Goal: Task Accomplishment & Management: Complete application form

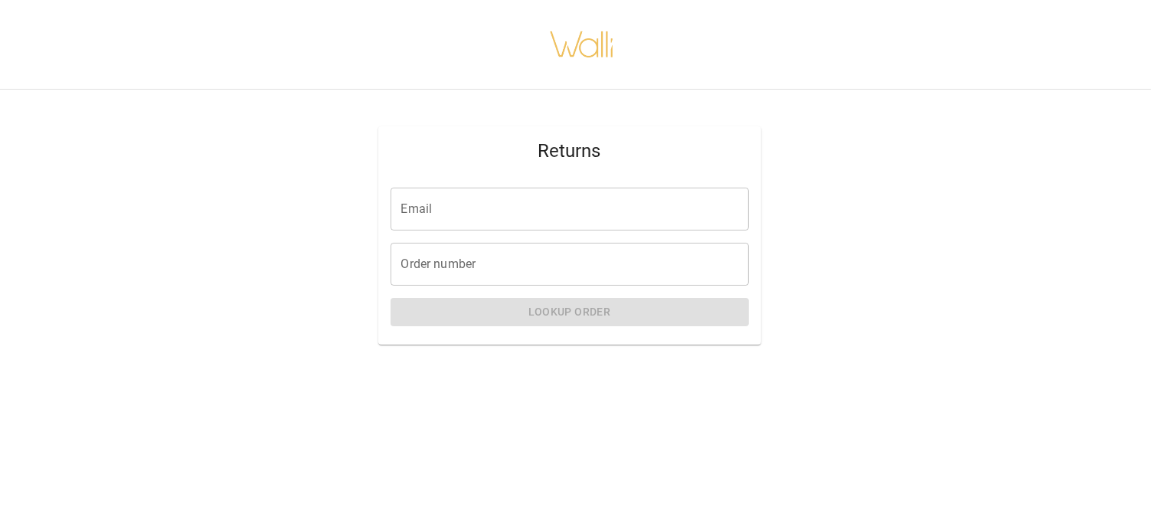
click at [535, 205] on input "Email" at bounding box center [570, 209] width 358 height 43
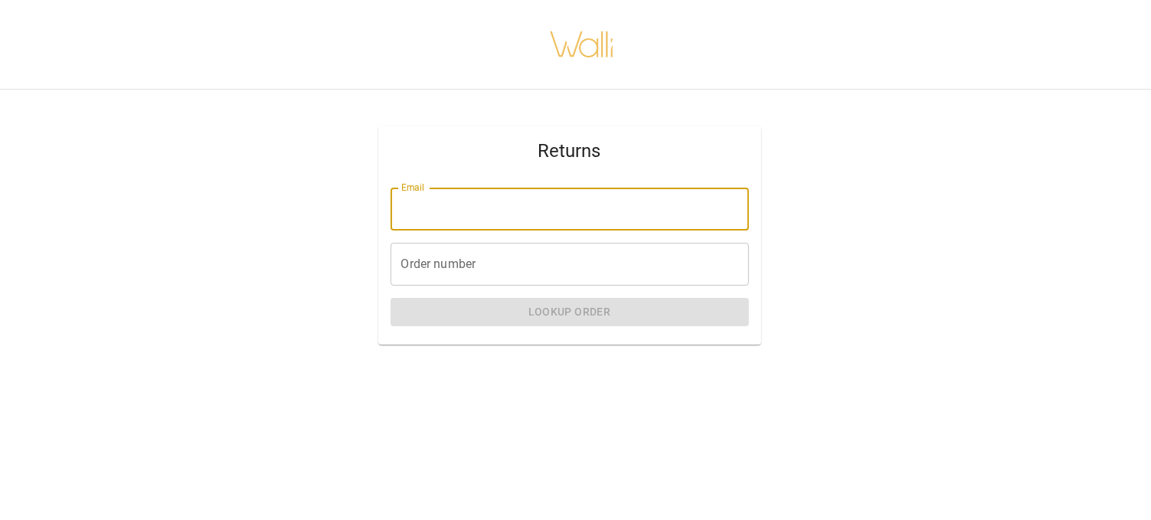
type input "**********"
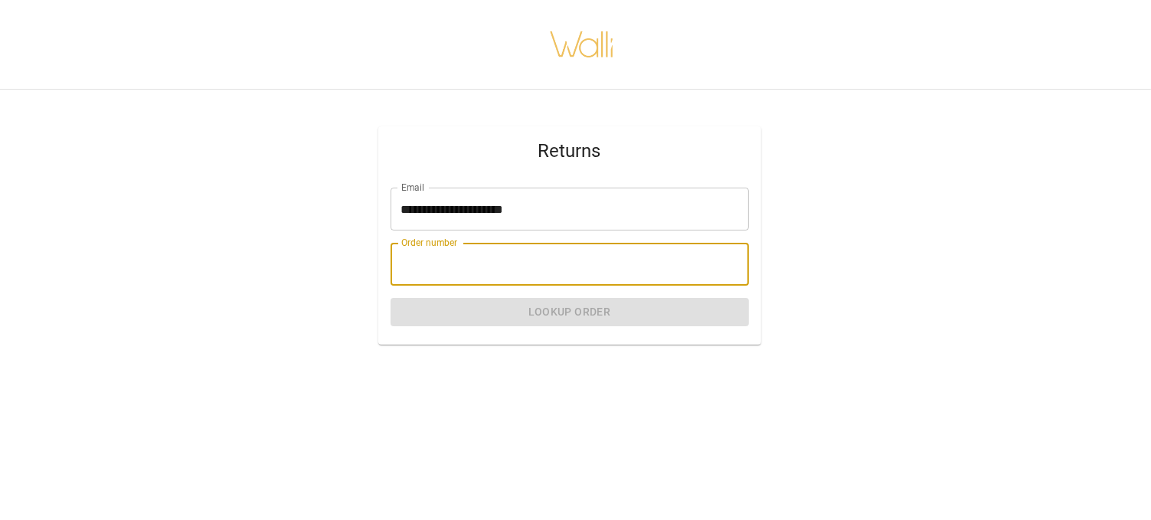
click at [499, 259] on input "Order number" at bounding box center [570, 264] width 358 height 43
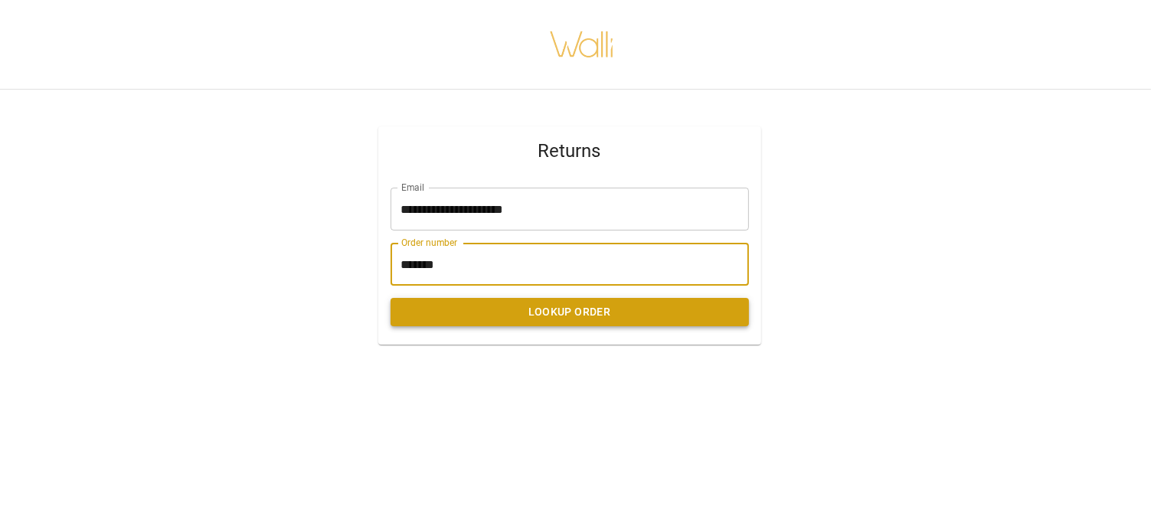
type input "*******"
click at [582, 315] on button "Lookup Order" at bounding box center [570, 312] width 358 height 28
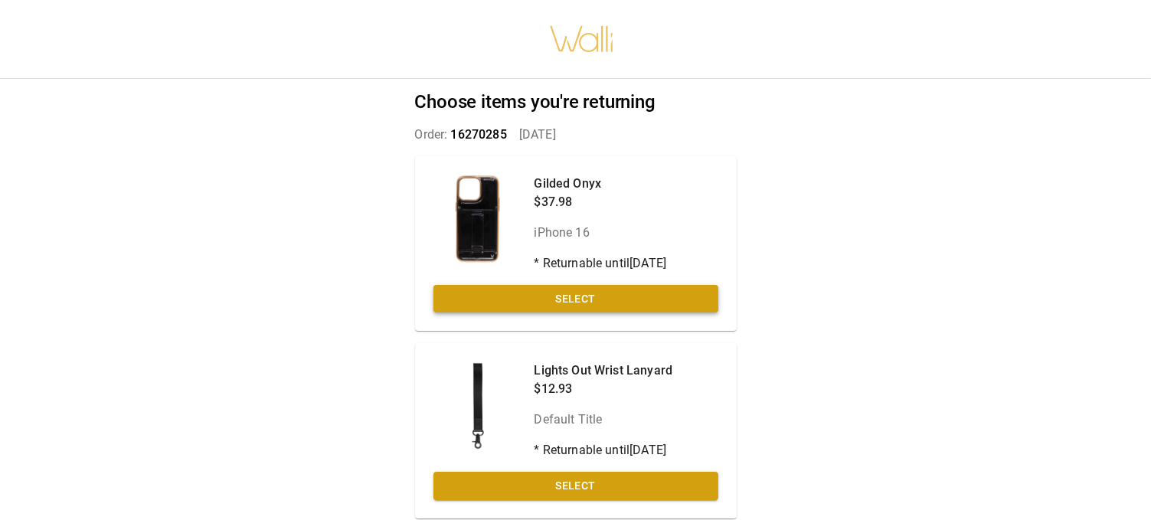
click at [590, 293] on button "Select" at bounding box center [575, 299] width 285 height 28
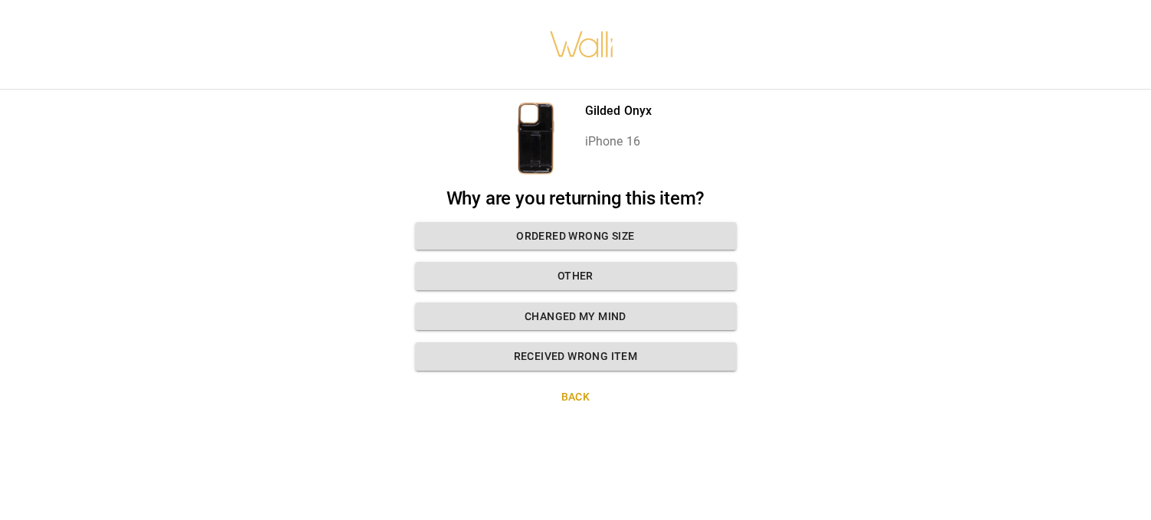
scroll to position [11, 0]
click at [586, 262] on button "Other" at bounding box center [576, 276] width 322 height 28
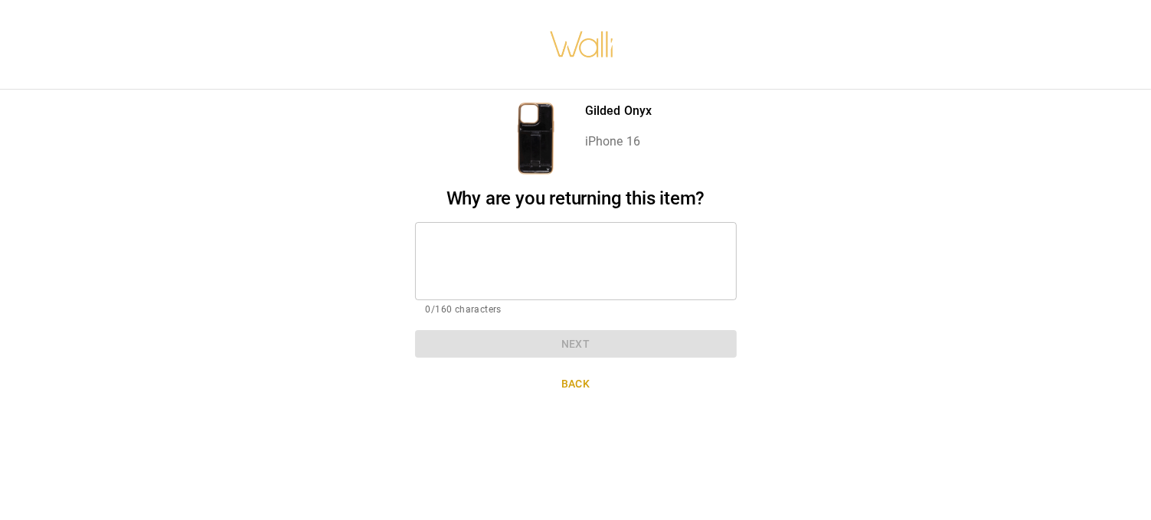
click at [554, 238] on textarea at bounding box center [576, 260] width 300 height 53
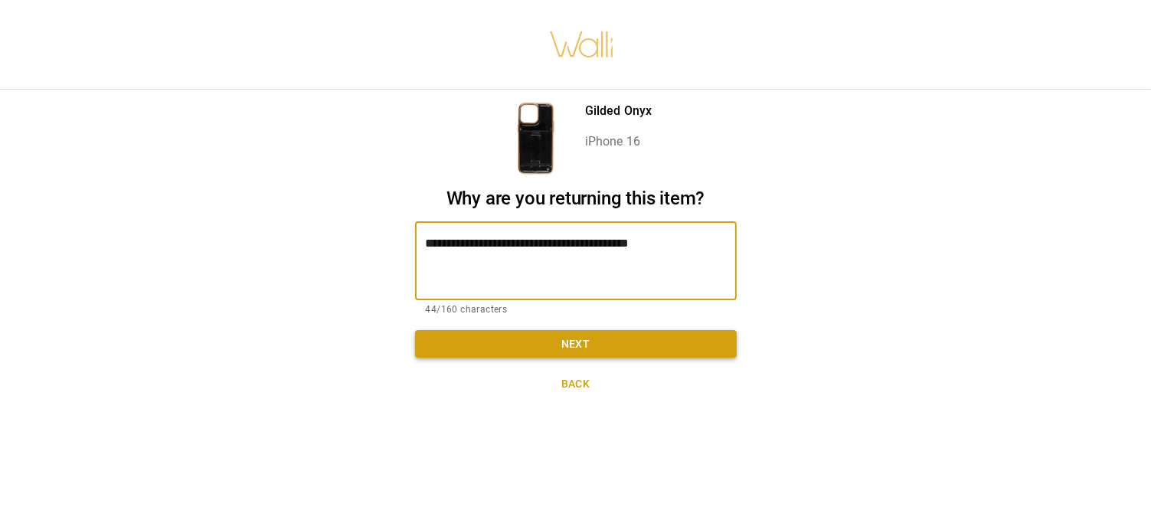
type textarea "**********"
click at [568, 330] on button "Next" at bounding box center [576, 344] width 322 height 28
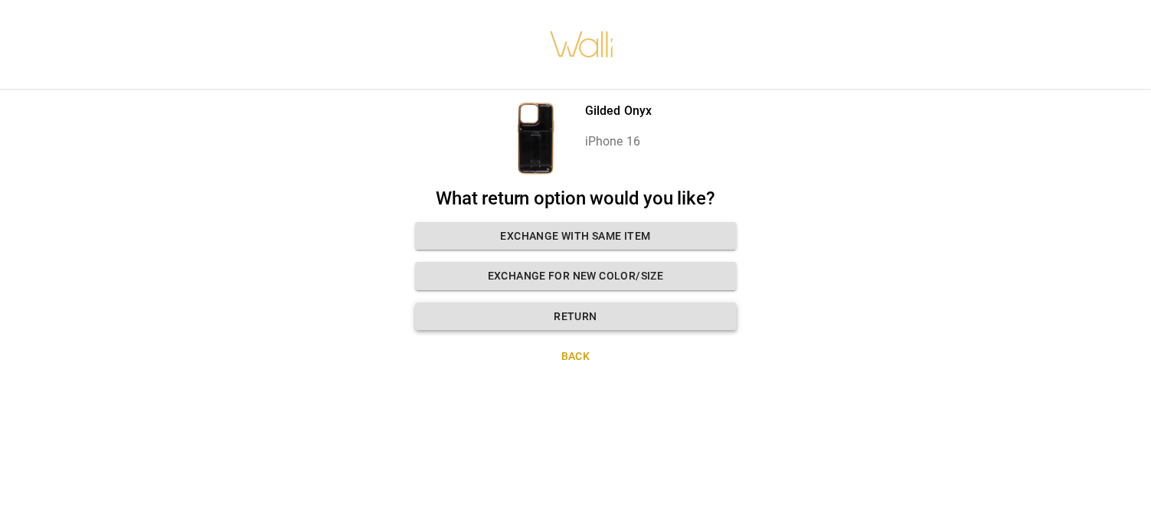
click at [589, 303] on button "Return" at bounding box center [576, 317] width 322 height 28
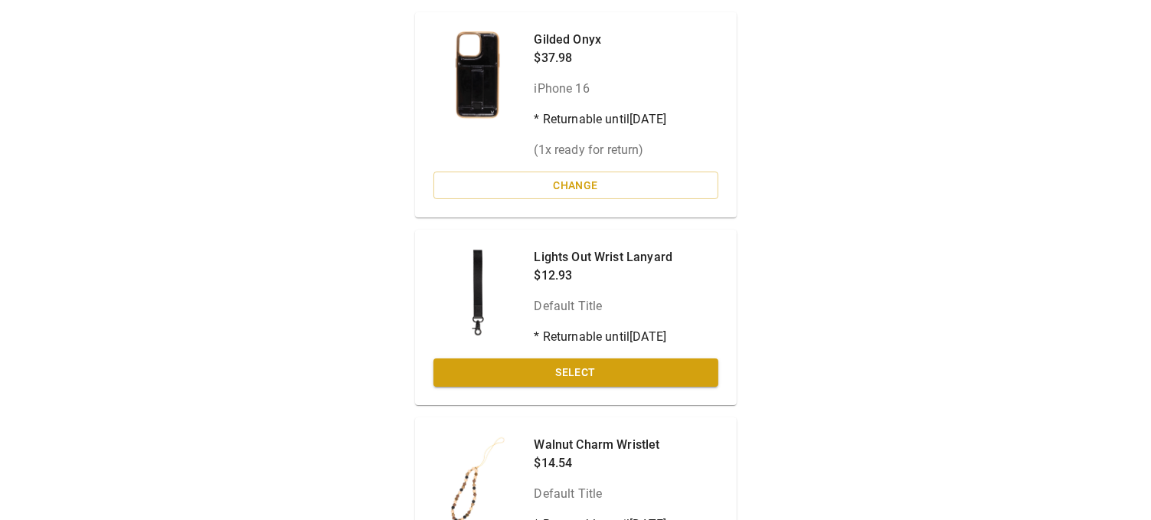
scroll to position [150, 0]
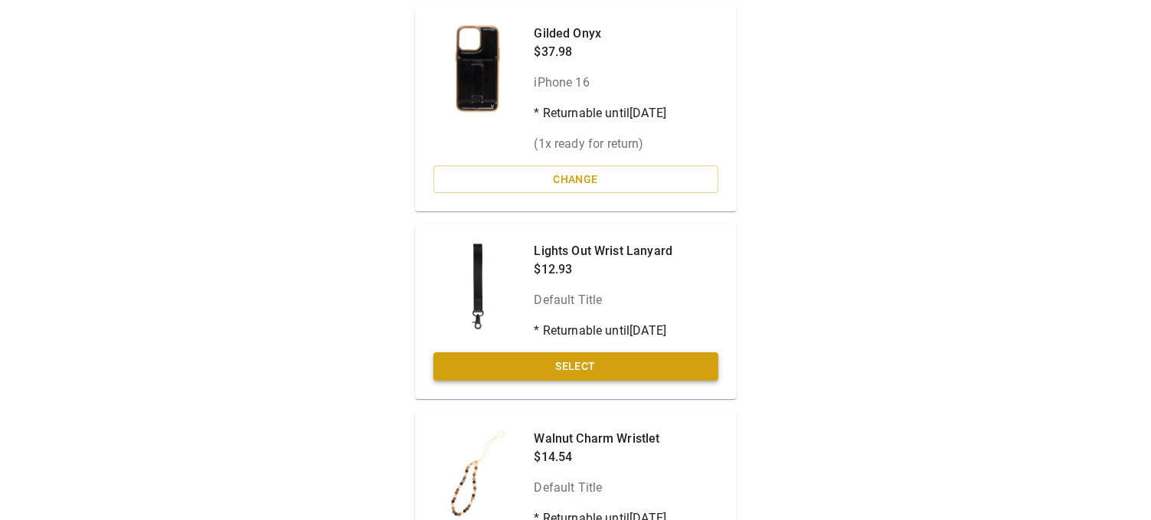
click at [579, 368] on button "Select" at bounding box center [575, 366] width 285 height 28
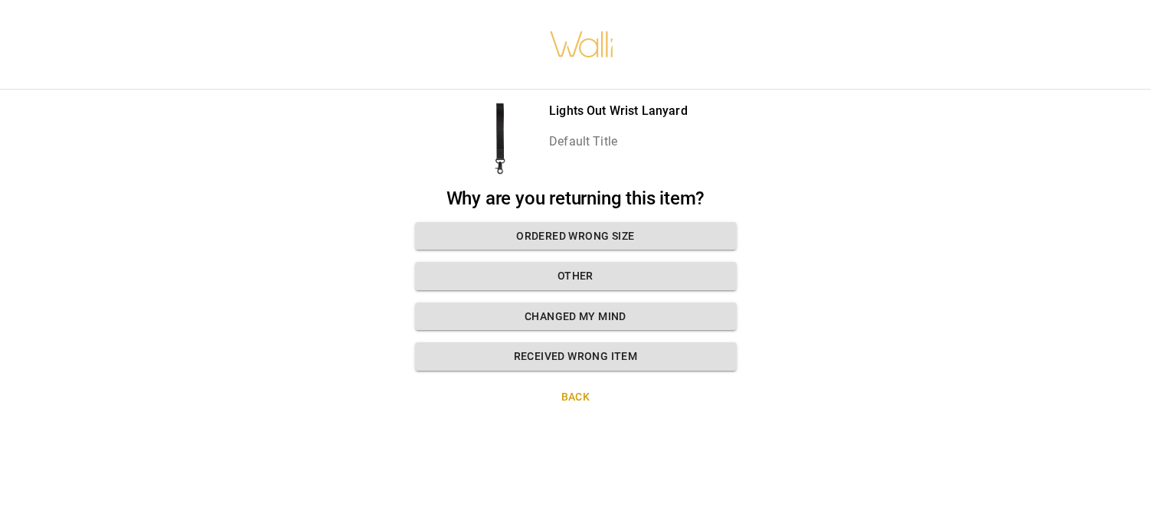
scroll to position [11, 0]
click at [592, 303] on button "Changed my mind" at bounding box center [576, 317] width 322 height 28
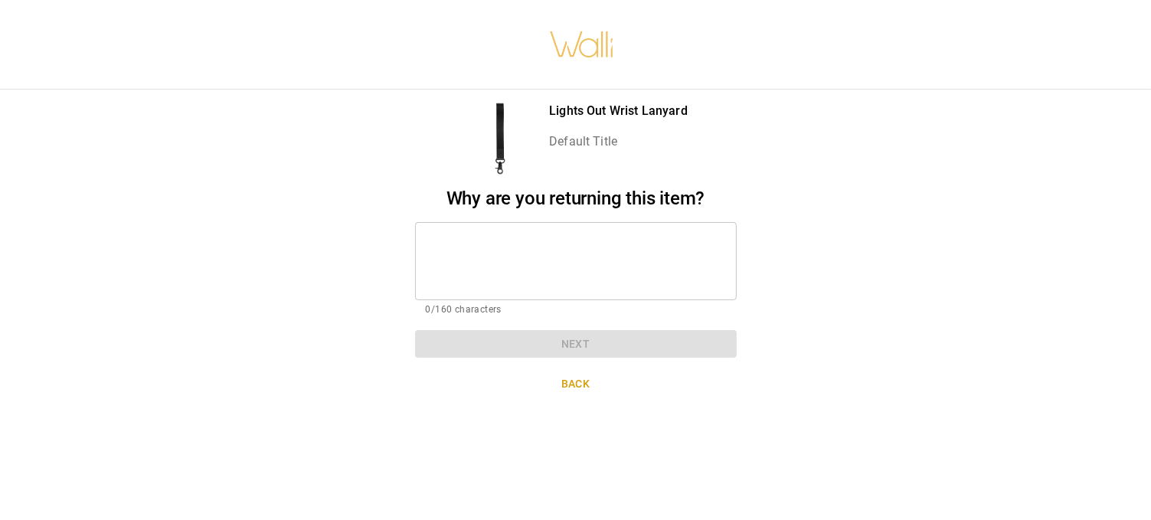
click at [575, 234] on textarea at bounding box center [576, 260] width 300 height 53
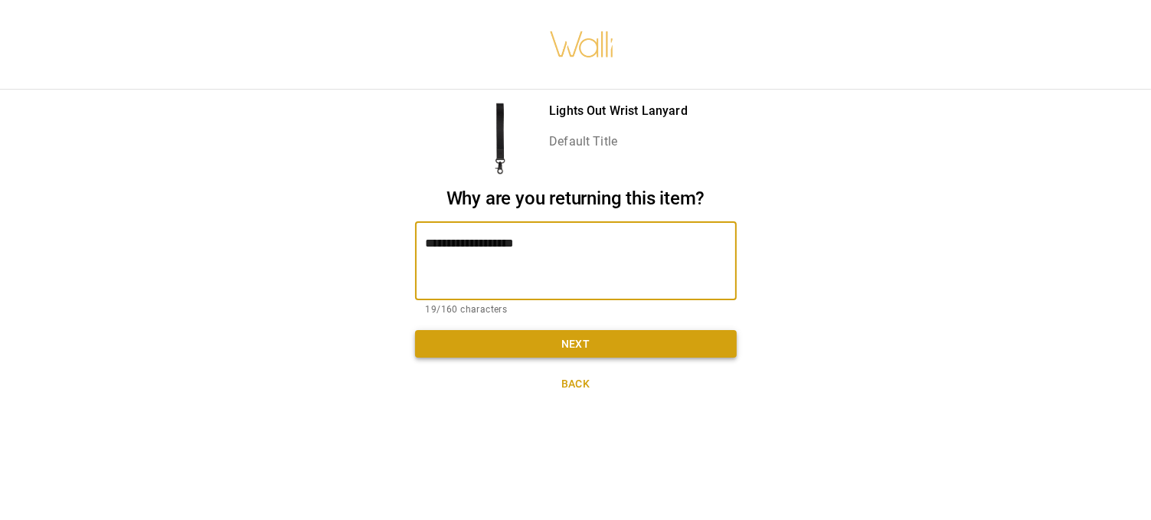
type textarea "**********"
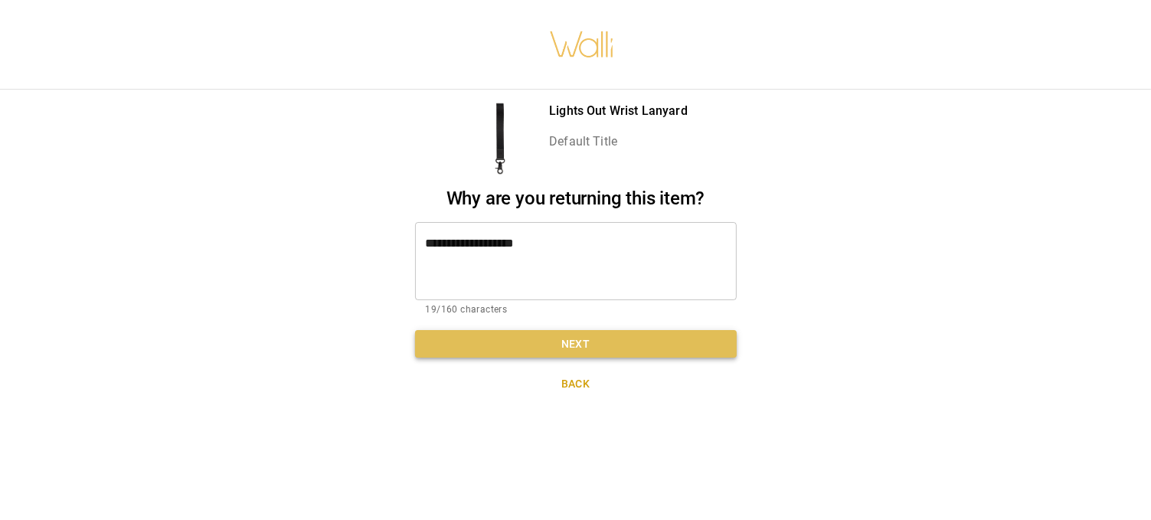
click at [586, 335] on button "Next" at bounding box center [576, 344] width 322 height 28
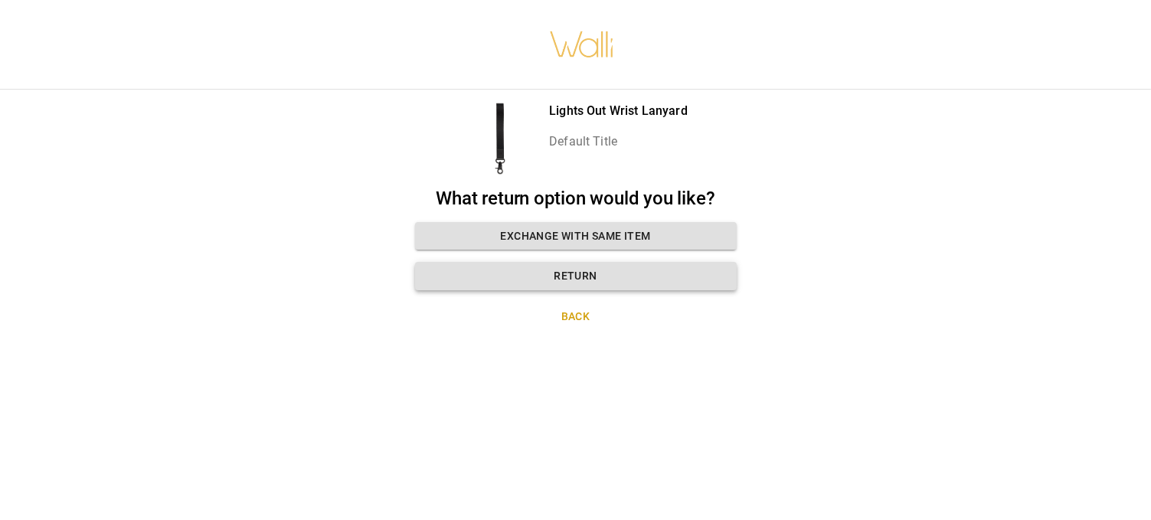
click at [605, 263] on button "Return" at bounding box center [576, 276] width 322 height 28
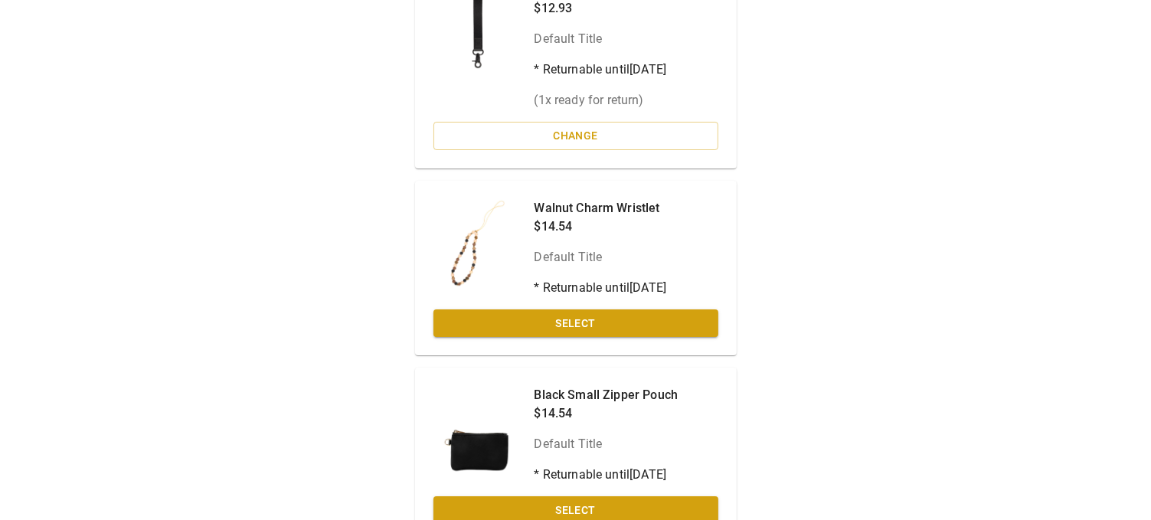
scroll to position [410, 0]
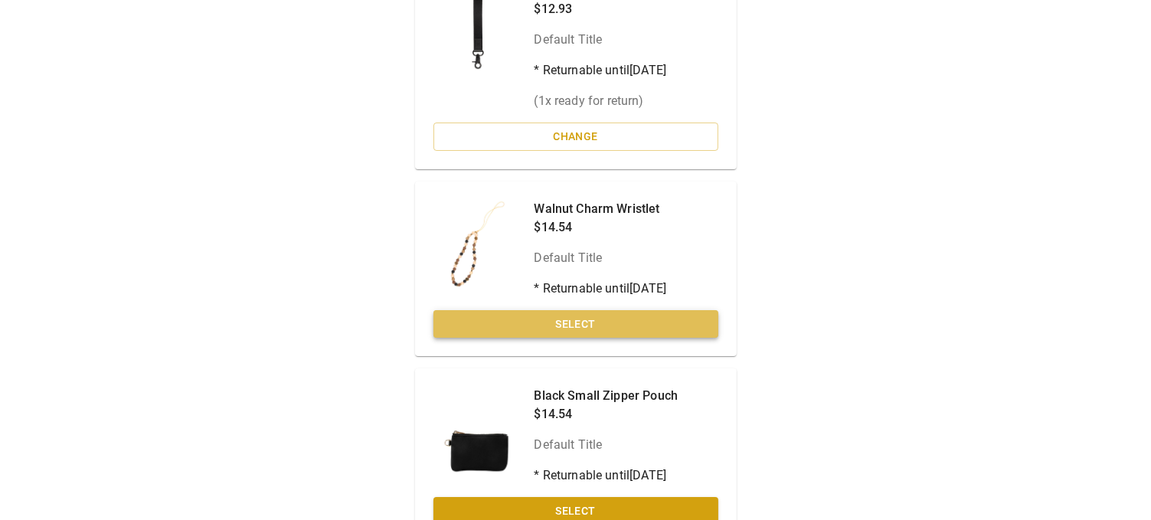
click at [571, 322] on button "Select" at bounding box center [575, 324] width 285 height 28
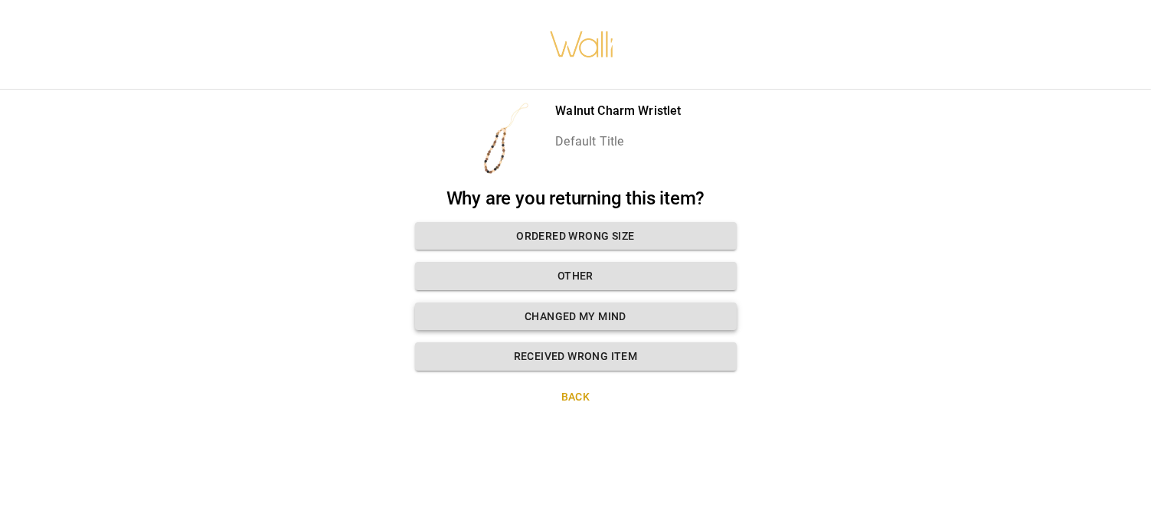
click at [585, 304] on button "Changed my mind" at bounding box center [576, 317] width 322 height 28
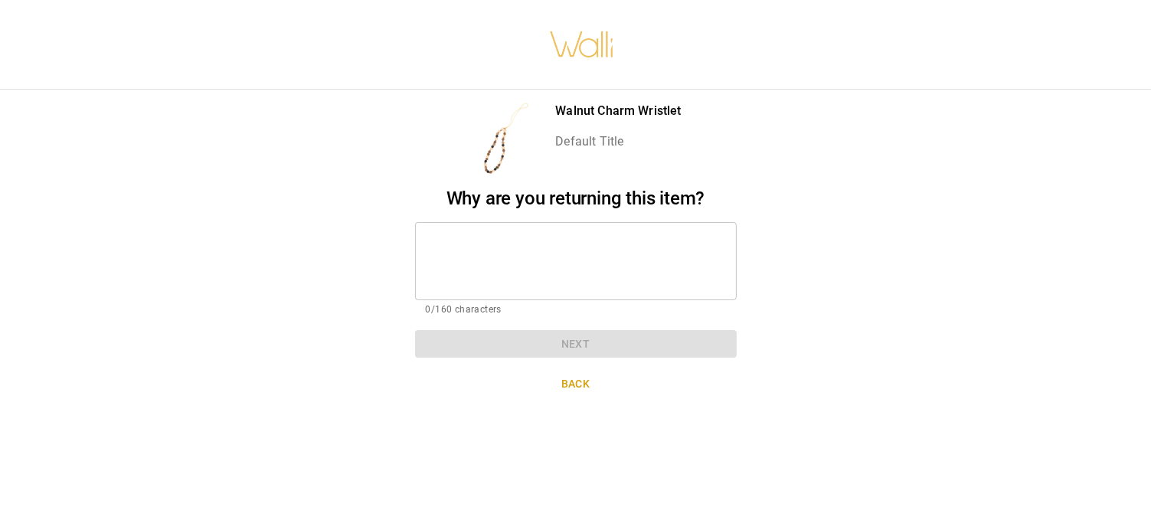
click at [567, 234] on textarea at bounding box center [576, 260] width 300 height 53
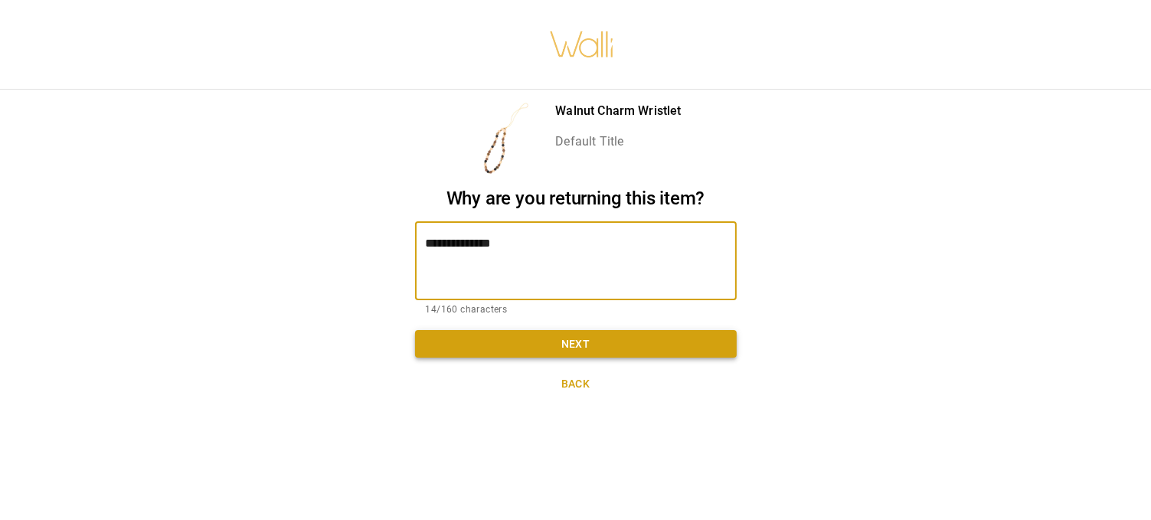
type textarea "**********"
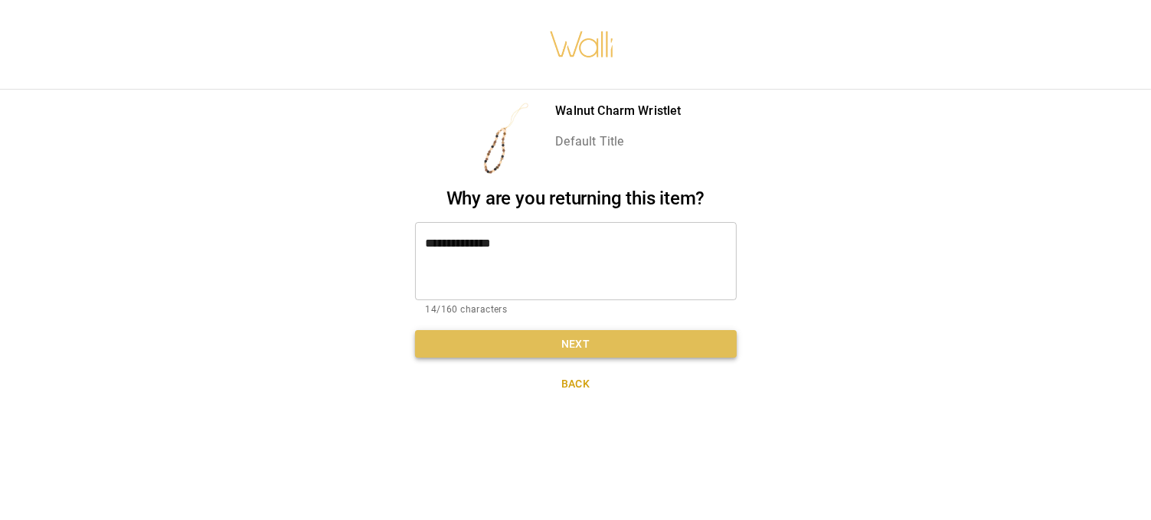
click at [565, 335] on button "Next" at bounding box center [576, 344] width 322 height 28
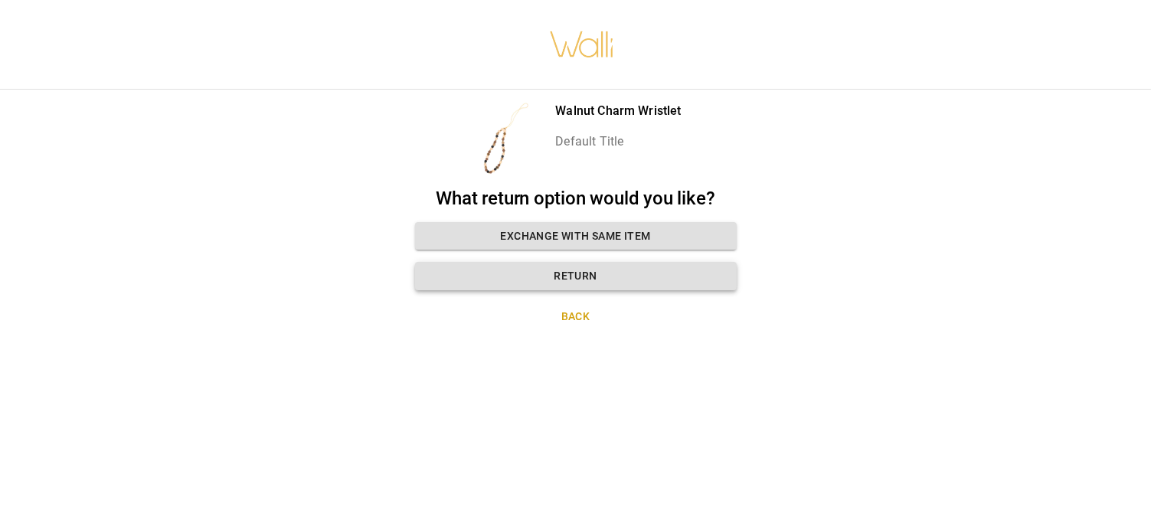
click at [610, 262] on button "Return" at bounding box center [576, 276] width 322 height 28
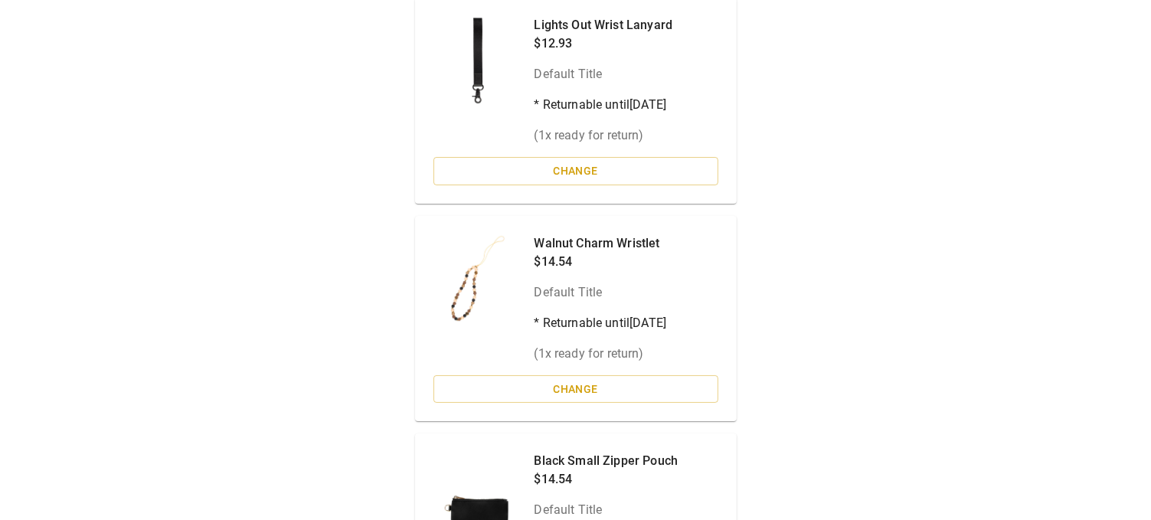
scroll to position [522, 0]
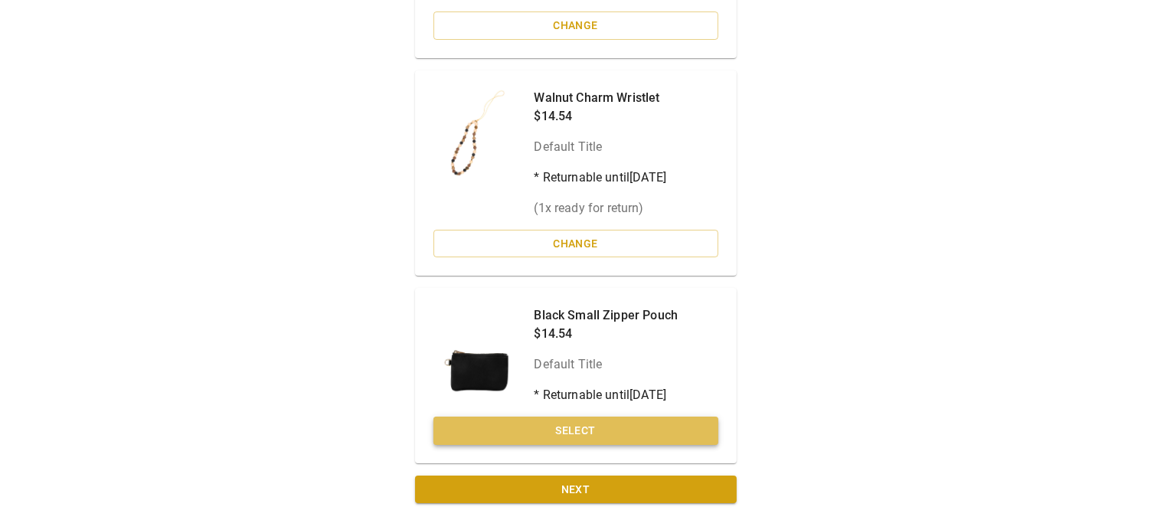
click at [600, 426] on button "Select" at bounding box center [575, 431] width 285 height 28
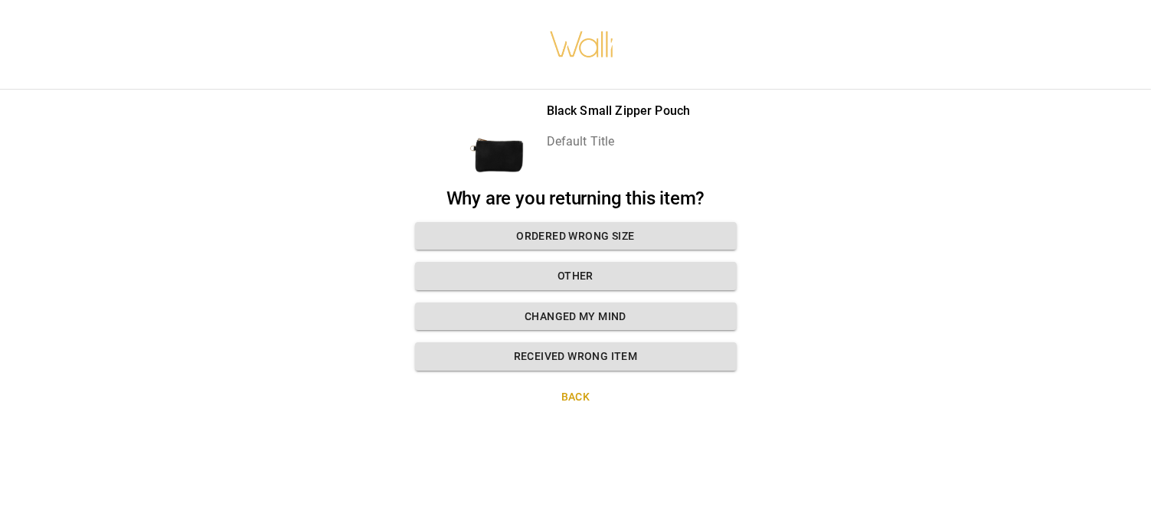
scroll to position [11, 0]
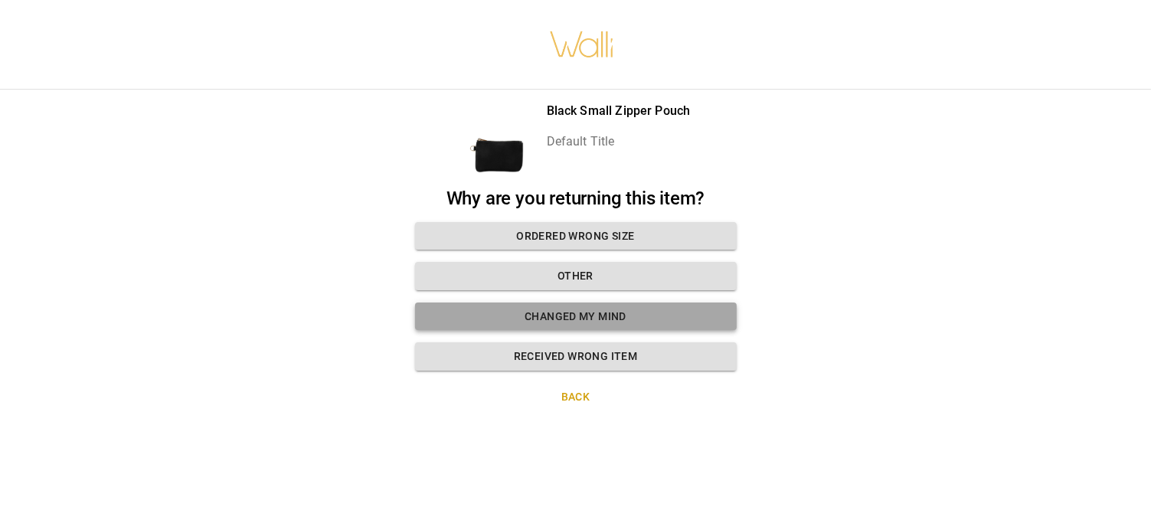
click at [597, 303] on button "Changed my mind" at bounding box center [576, 317] width 322 height 28
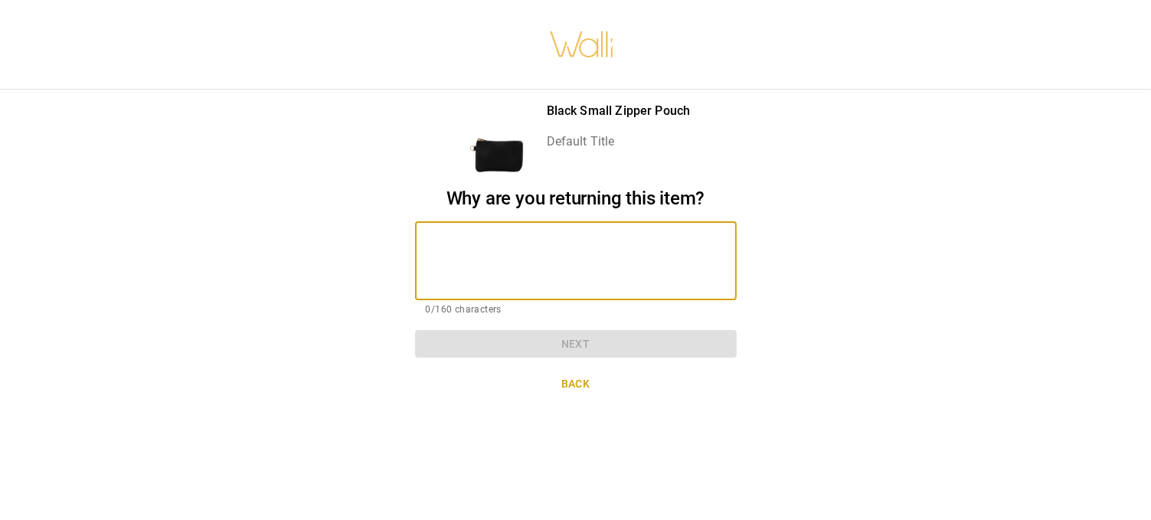
click at [580, 246] on textarea at bounding box center [576, 260] width 300 height 53
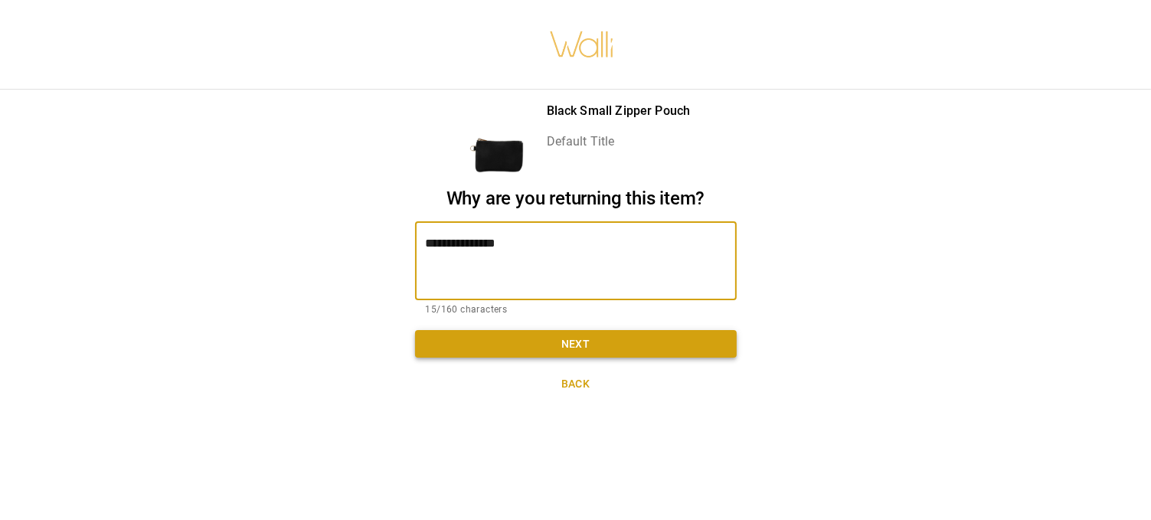
type textarea "**********"
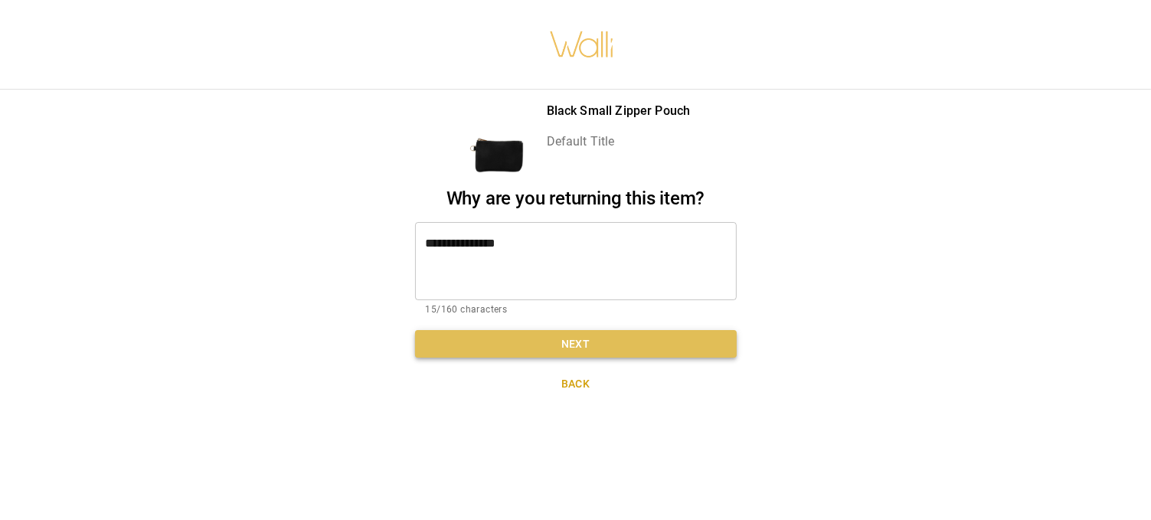
click at [589, 332] on button "Next" at bounding box center [576, 344] width 322 height 28
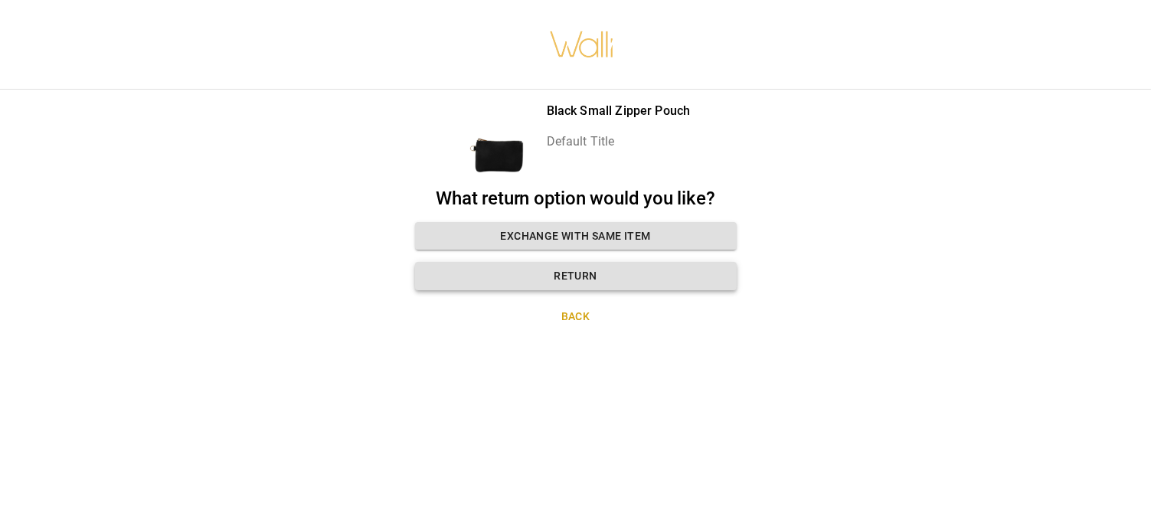
click at [605, 269] on button "Return" at bounding box center [576, 276] width 322 height 28
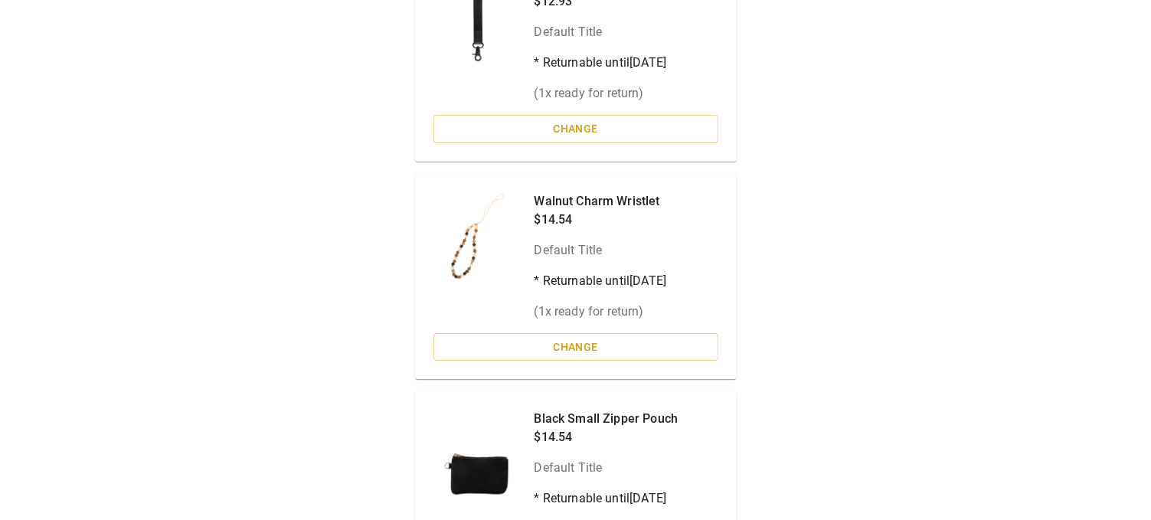
scroll to position [552, 0]
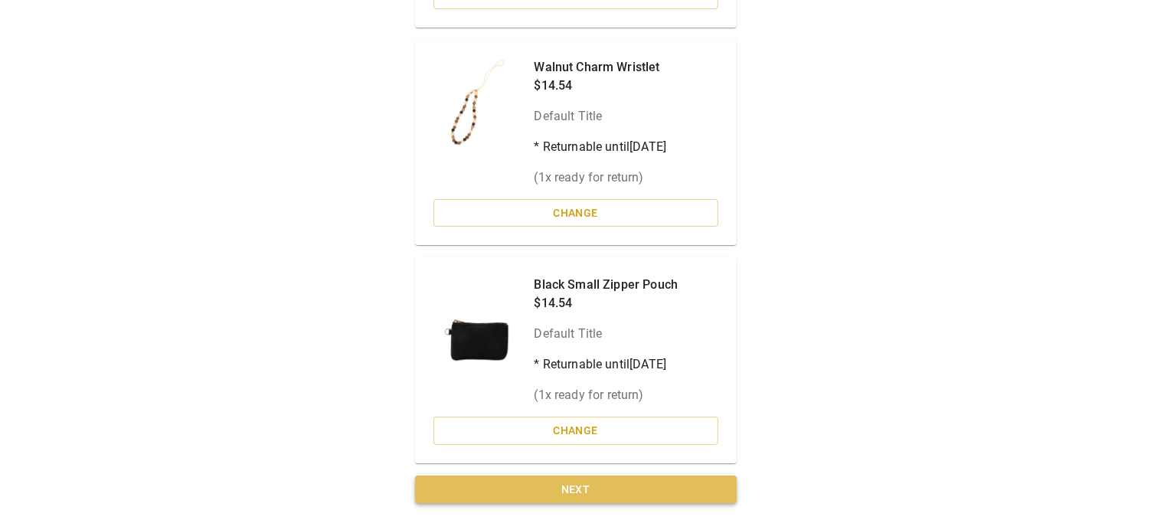
click at [594, 482] on button "Next" at bounding box center [576, 490] width 322 height 28
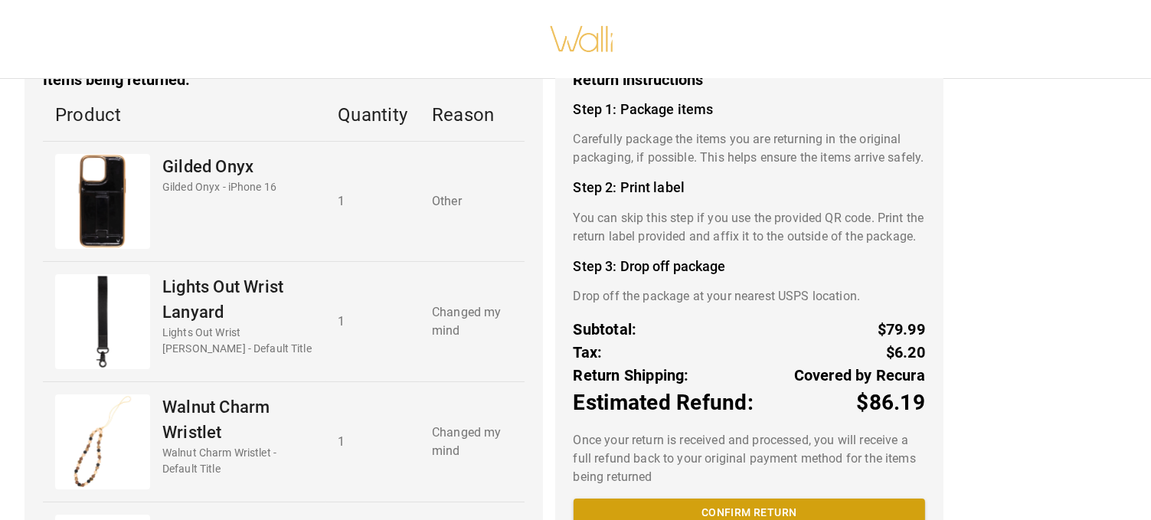
scroll to position [250, 0]
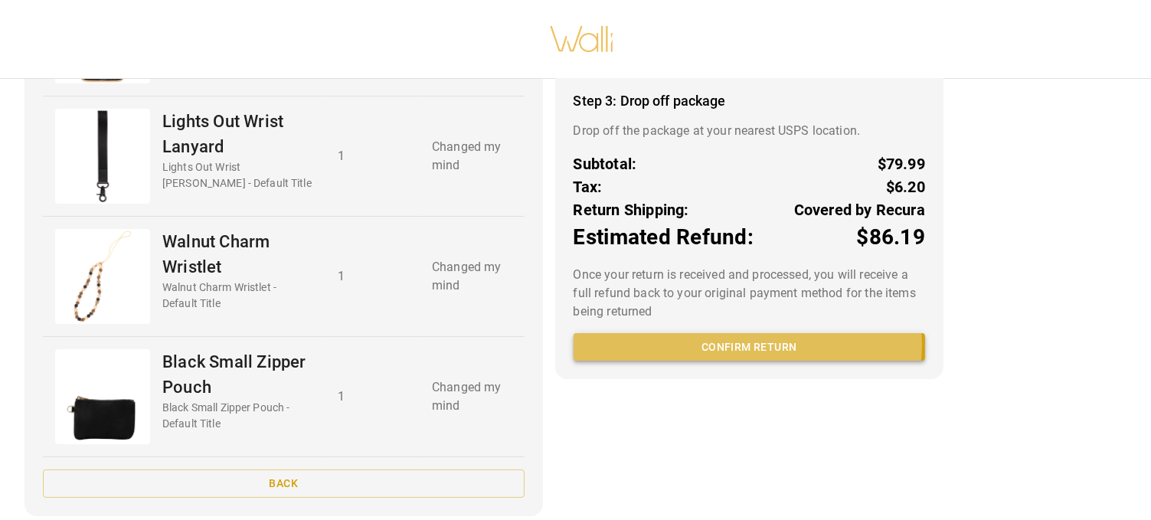
click at [738, 361] on button "Confirm return" at bounding box center [750, 347] width 352 height 28
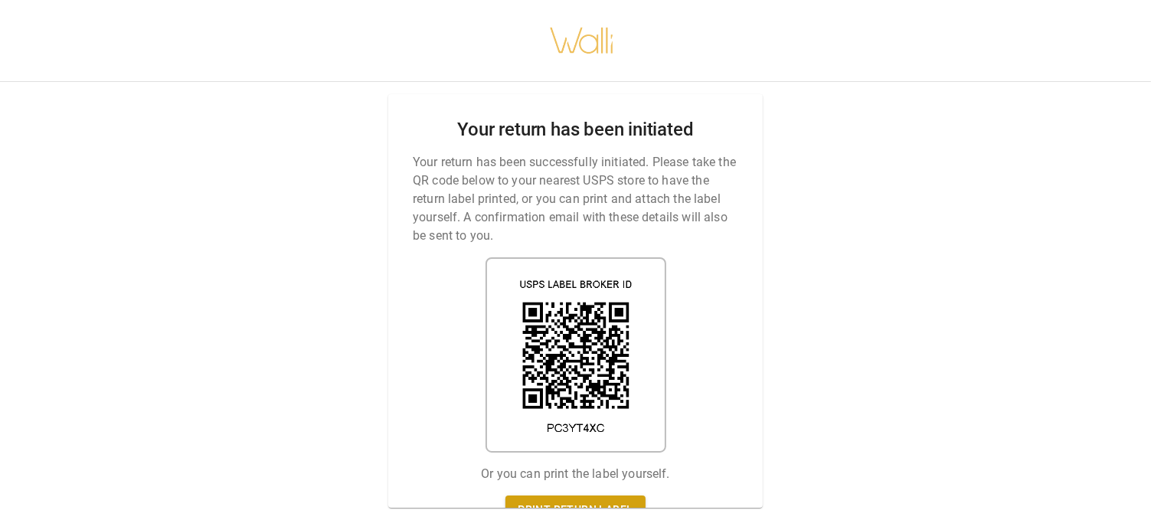
scroll to position [0, 0]
